Goal: Task Accomplishment & Management: Manage account settings

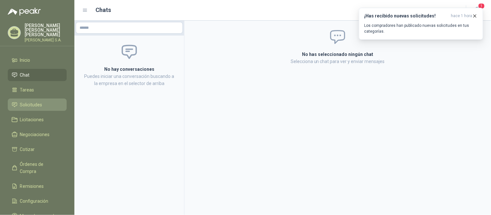
click at [23, 101] on span "Solicitudes" at bounding box center [31, 104] width 22 height 7
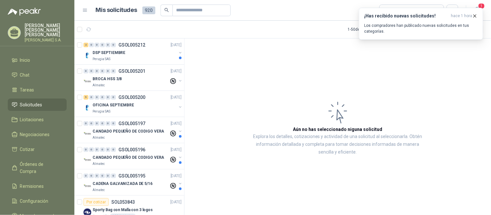
drag, startPoint x: 147, startPoint y: 80, endPoint x: 214, endPoint y: 66, distance: 69.0
click at [214, 66] on article "Aún no has seleccionado niguna solicitud Explora los detalles, cotizaciones y a…" at bounding box center [337, 127] width 306 height 179
click at [178, 83] on div at bounding box center [180, 81] width 5 height 6
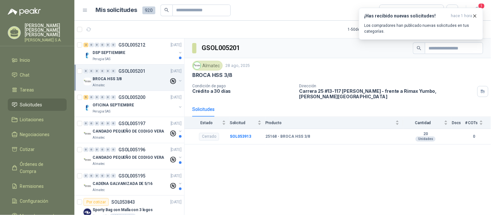
click at [178, 83] on button "button" at bounding box center [180, 80] width 5 height 5
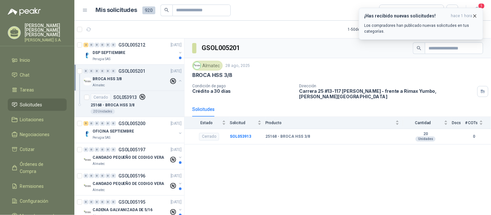
click at [476, 15] on icon "button" at bounding box center [474, 15] width 5 height 5
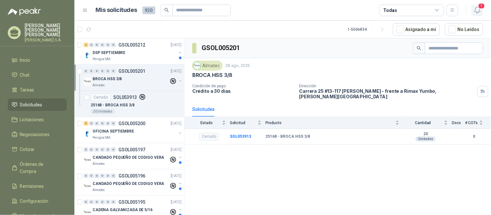
click at [477, 10] on icon "button" at bounding box center [477, 10] width 8 height 8
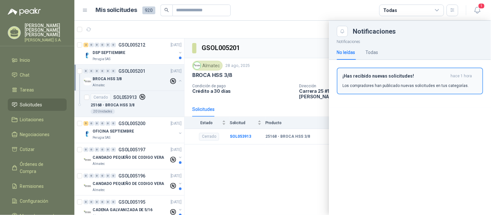
click at [364, 79] on div "¡Has recibido nuevas solicitudes! hace 1 hora Los compradores han publicado nue…" at bounding box center [410, 80] width 135 height 15
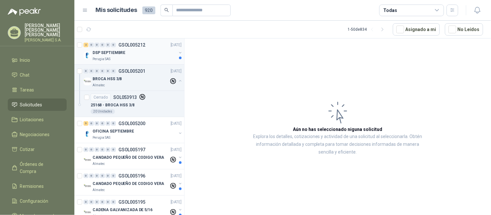
click at [137, 55] on div "DSP SEPTIEMBRE" at bounding box center [135, 53] width 84 height 8
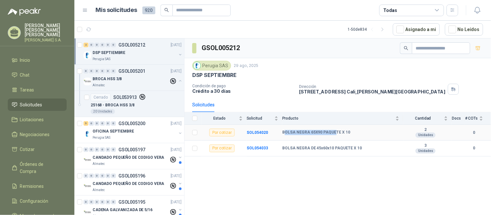
drag, startPoint x: 285, startPoint y: 133, endPoint x: 334, endPoint y: 136, distance: 49.3
click at [334, 136] on td "BOLSA NEGRA 65X90 PAQUETE X 10" at bounding box center [342, 133] width 121 height 16
drag, startPoint x: 284, startPoint y: 149, endPoint x: 346, endPoint y: 153, distance: 62.8
click at [345, 153] on td "BOLSA NEGRA DE 45x60x10 PAQUETE X 10" at bounding box center [342, 149] width 121 height 16
click at [357, 168] on div "GSOL005212 [GEOGRAPHIC_DATA] SAS [DATE] DSP SEPTIEMBRE Condición de pago Crédit…" at bounding box center [337, 127] width 306 height 179
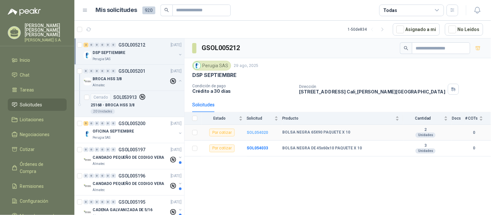
click at [253, 133] on b "SOL054020" at bounding box center [256, 132] width 21 height 5
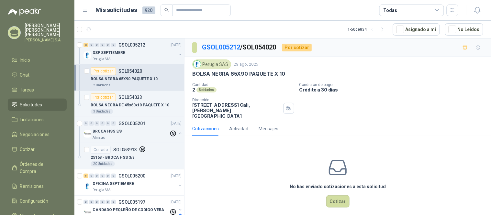
scroll to position [1, 0]
click at [39, 99] on link "Solicitudes" at bounding box center [37, 105] width 59 height 12
